Goal: Transaction & Acquisition: Purchase product/service

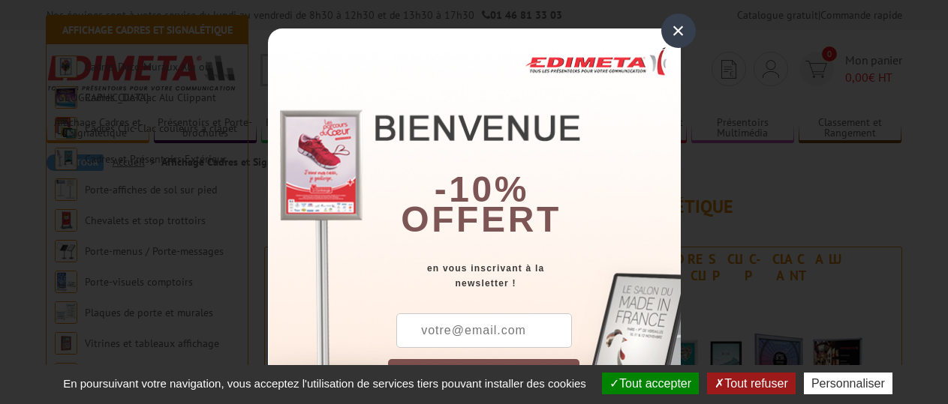
scroll to position [431, 0]
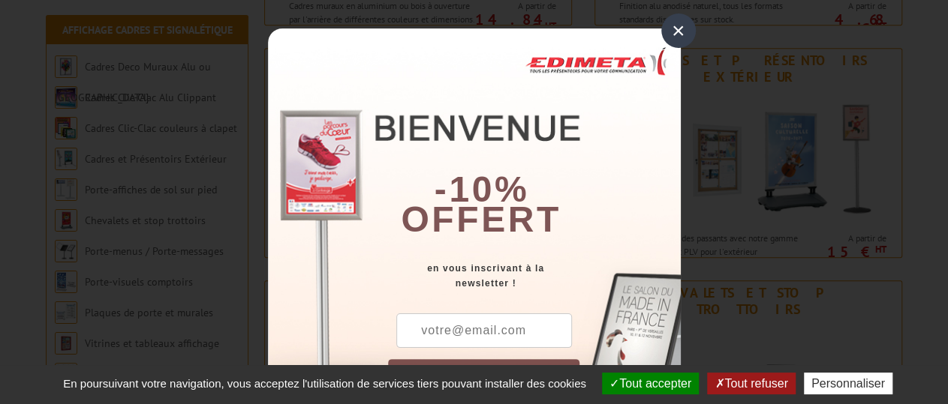
click at [676, 40] on div "×" at bounding box center [678, 31] width 35 height 35
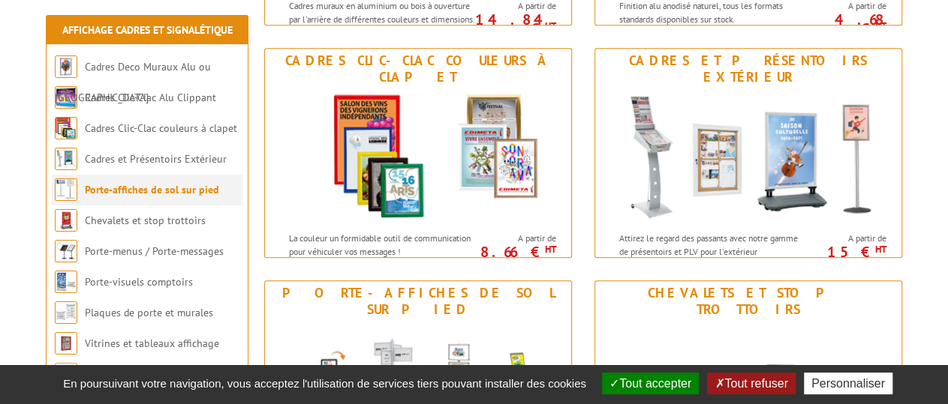
click at [164, 193] on link "Porte-affiches de sol sur pied" at bounding box center [152, 190] width 134 height 14
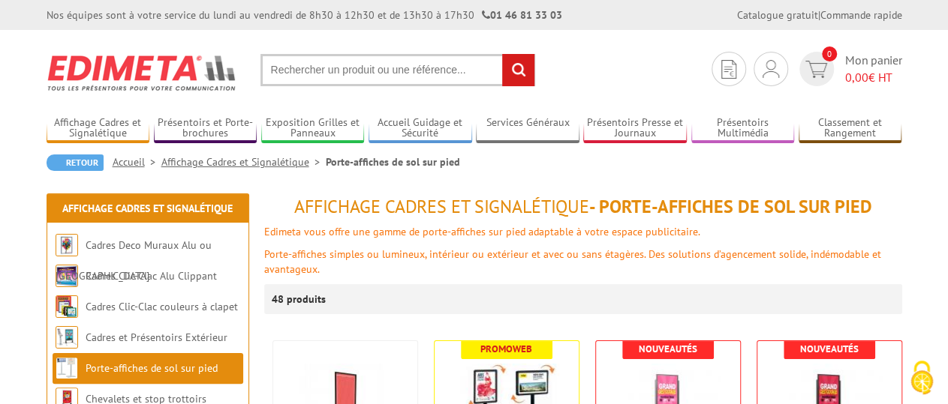
click at [398, 44] on section "Je me connecte Nouveau client ? Inscrivez-vous 0 Mon panier 0,00 € HT recherche…" at bounding box center [474, 65] width 855 height 71
click at [392, 59] on input "text" at bounding box center [397, 70] width 275 height 32
type input "q"
type input "support a0"
click at [502, 54] on input "rechercher" at bounding box center [518, 70] width 32 height 32
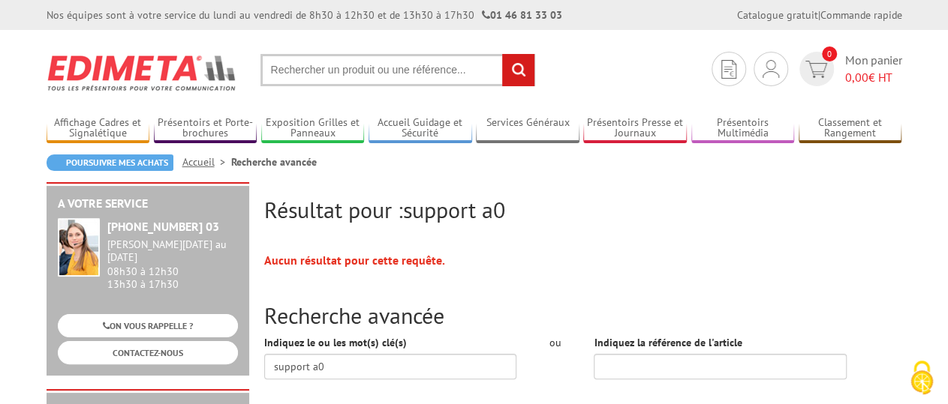
click at [323, 66] on input "text" at bounding box center [397, 70] width 275 height 32
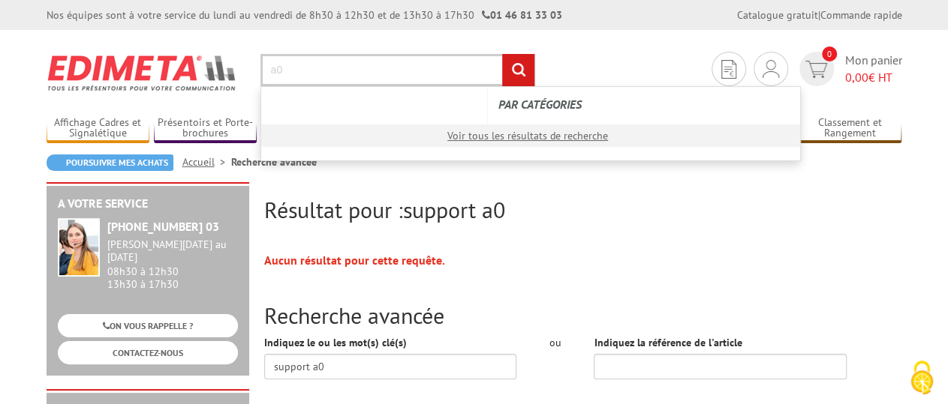
type input "a0"
click at [502, 54] on input "rechercher" at bounding box center [518, 70] width 32 height 32
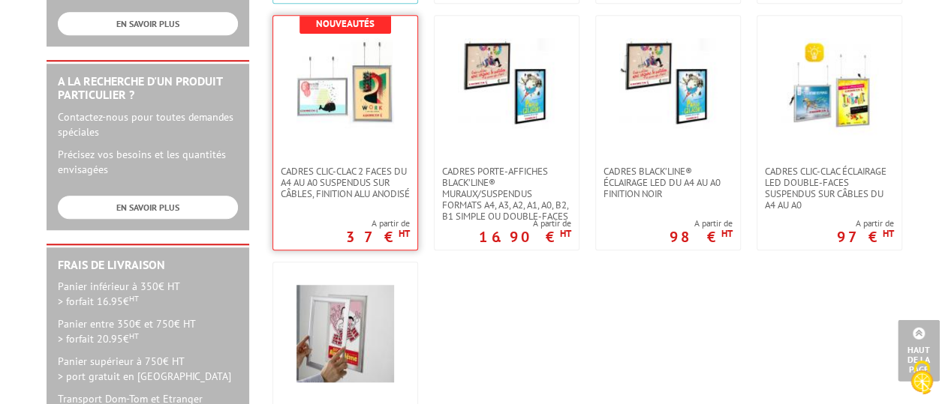
scroll to position [390, 0]
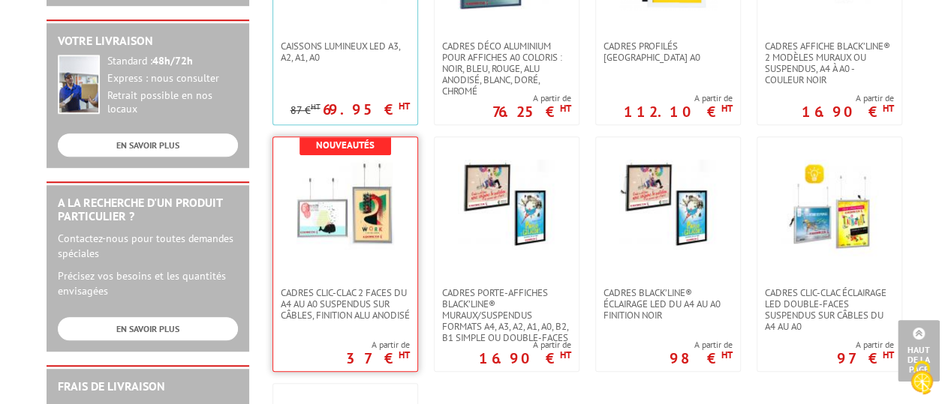
click at [362, 203] on img at bounding box center [345, 209] width 98 height 98
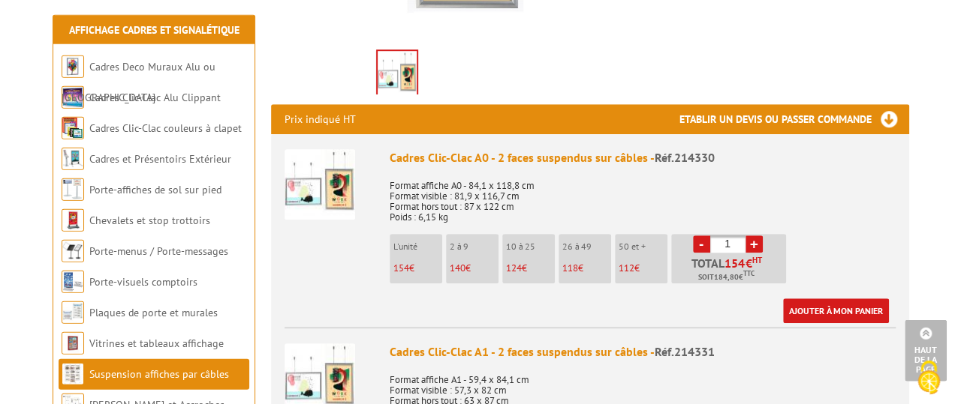
scroll to position [546, 0]
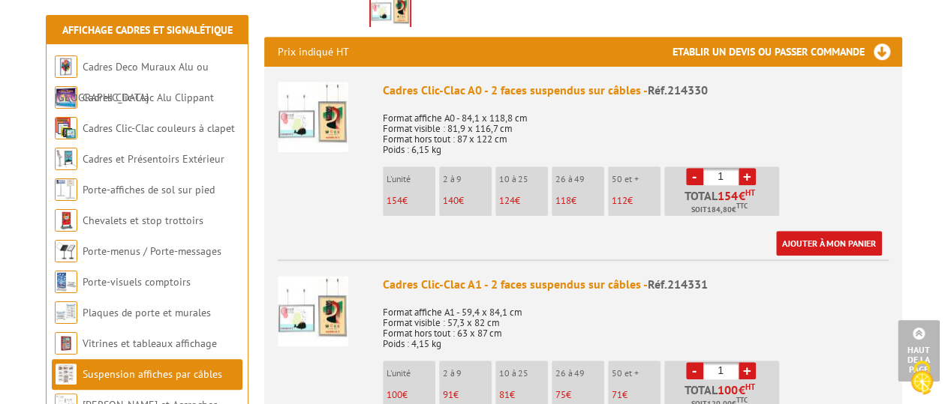
click at [744, 179] on link "+" at bounding box center [746, 176] width 17 height 17
type input "3"
click at [846, 239] on link "Ajouter à mon panier" at bounding box center [829, 243] width 106 height 25
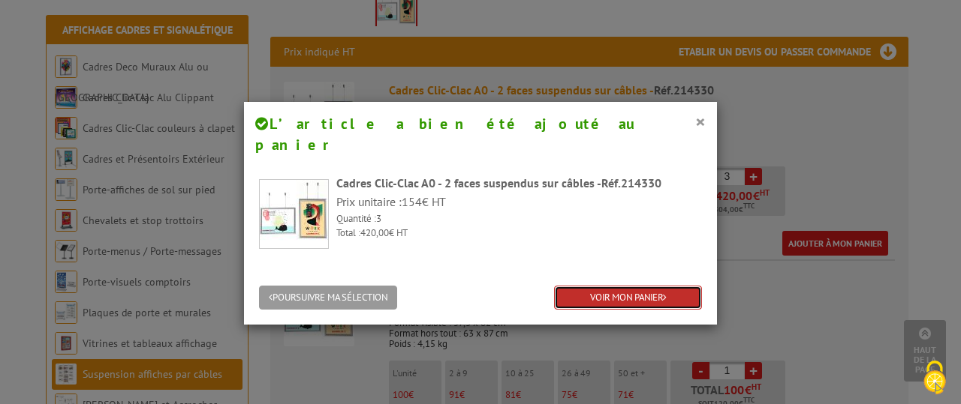
click at [618, 286] on link "VOIR MON PANIER" at bounding box center [628, 298] width 148 height 25
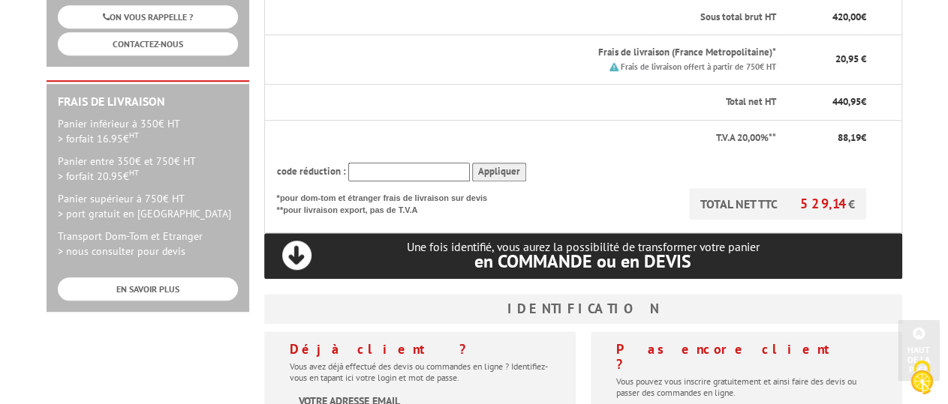
scroll to position [377, 0]
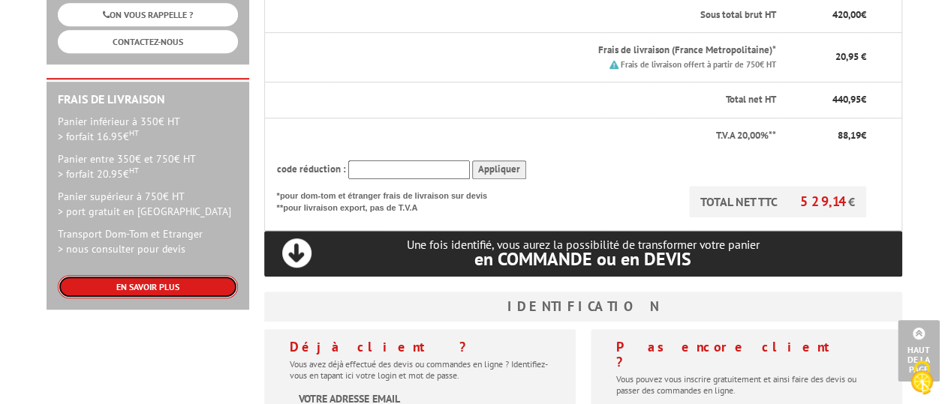
click at [209, 275] on link "EN SAVOIR PLUS" at bounding box center [148, 286] width 180 height 23
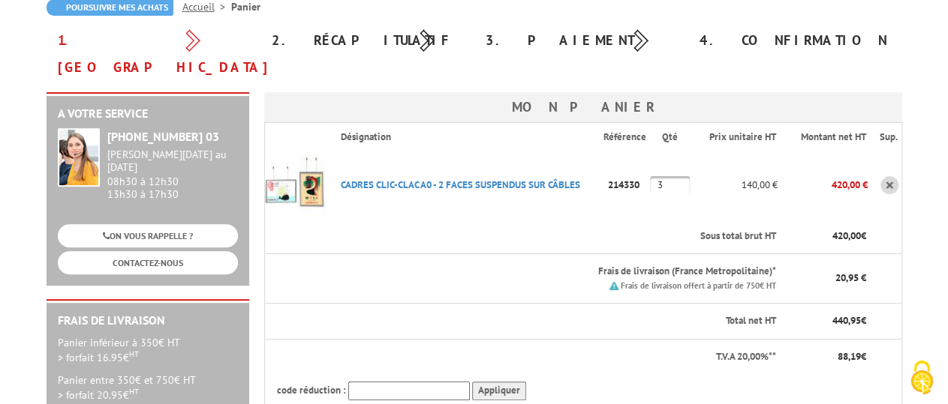
scroll to position [156, 0]
click at [470, 178] on link "CADRES CLIC-CLAC A0 - 2 FACES SUSPENDUS SUR CâBLES" at bounding box center [459, 184] width 239 height 13
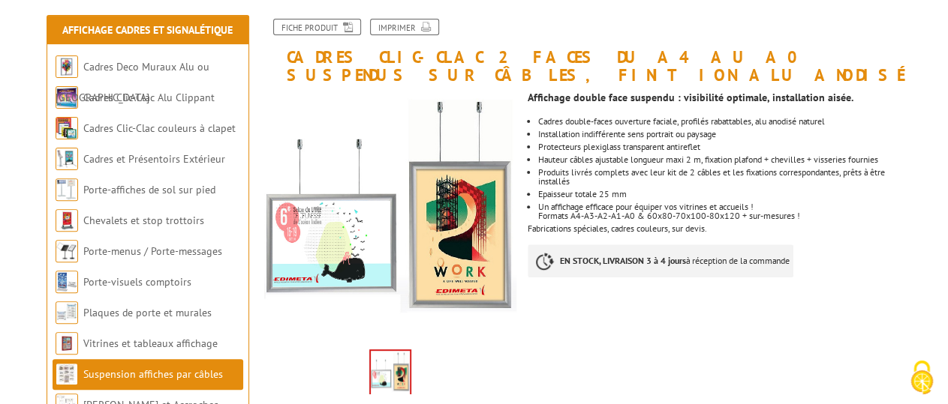
scroll to position [234, 0]
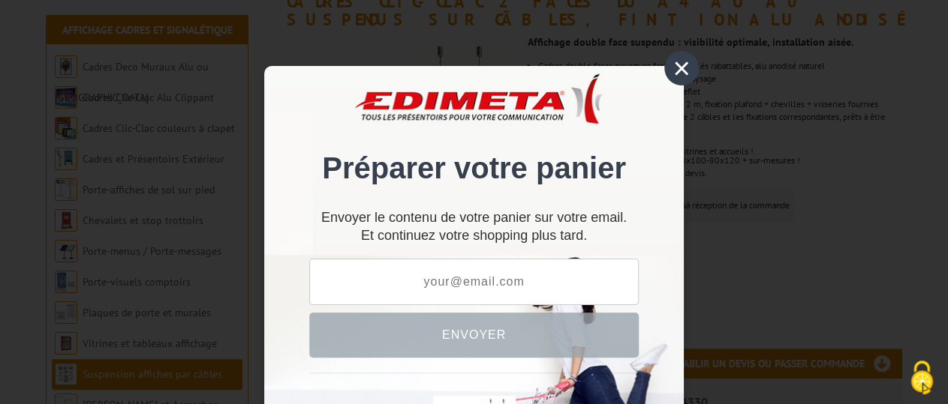
click at [664, 77] on div "×" at bounding box center [681, 68] width 35 height 35
